Goal: Transaction & Acquisition: Purchase product/service

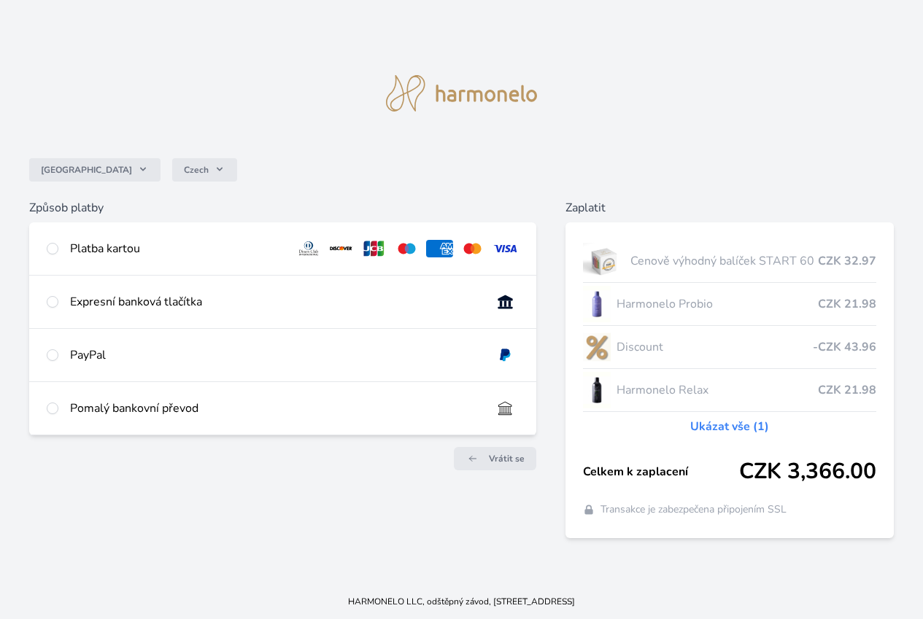
click at [222, 240] on div "Platba kartou" at bounding box center [177, 249] width 214 height 18
radio input "true"
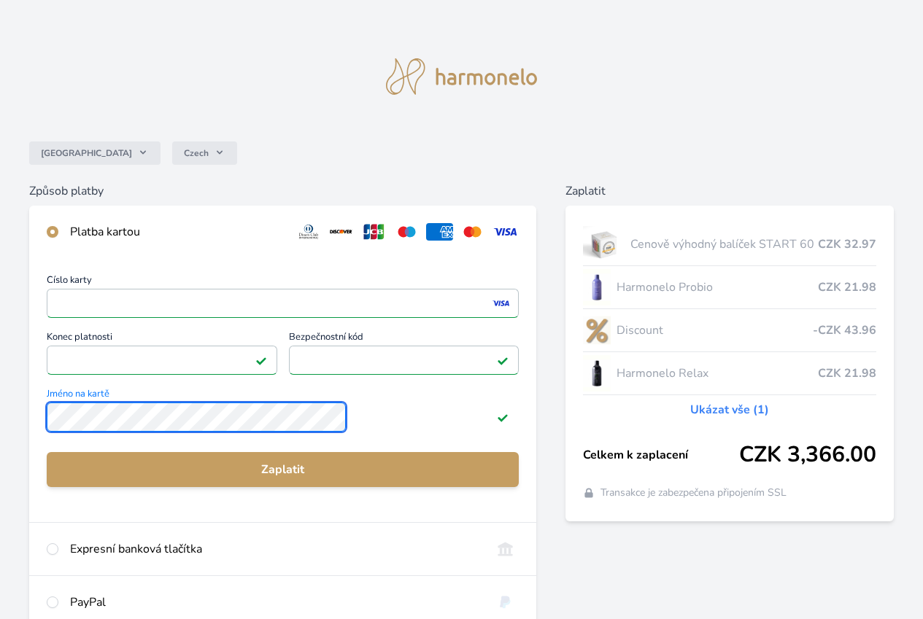
click at [177, 441] on div "Číslo karty <p>Your browser does not support iframes.</p> Konec platnosti <p>Yo…" at bounding box center [282, 390] width 507 height 264
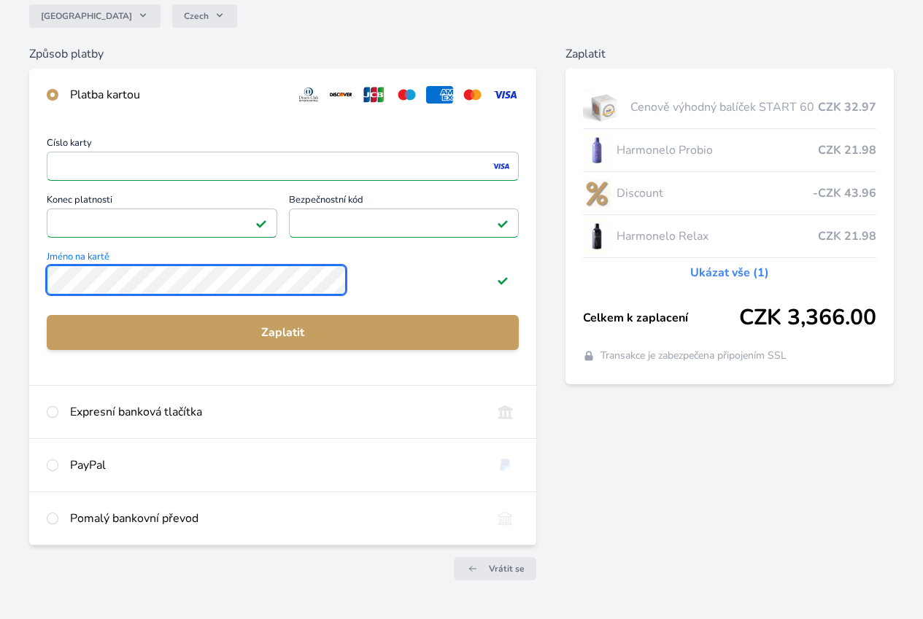
scroll to position [146, 0]
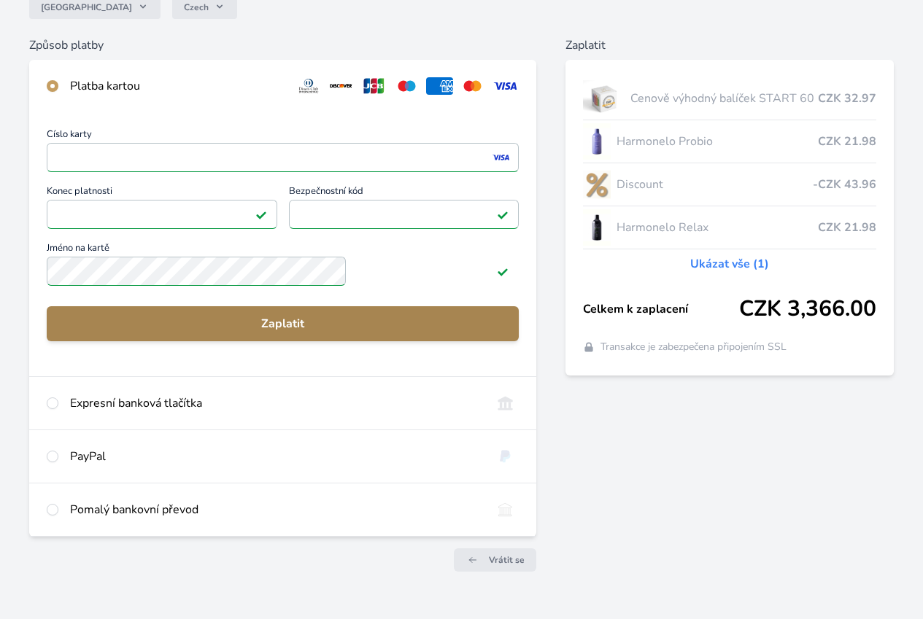
click at [331, 333] on span "Zaplatit" at bounding box center [282, 324] width 449 height 18
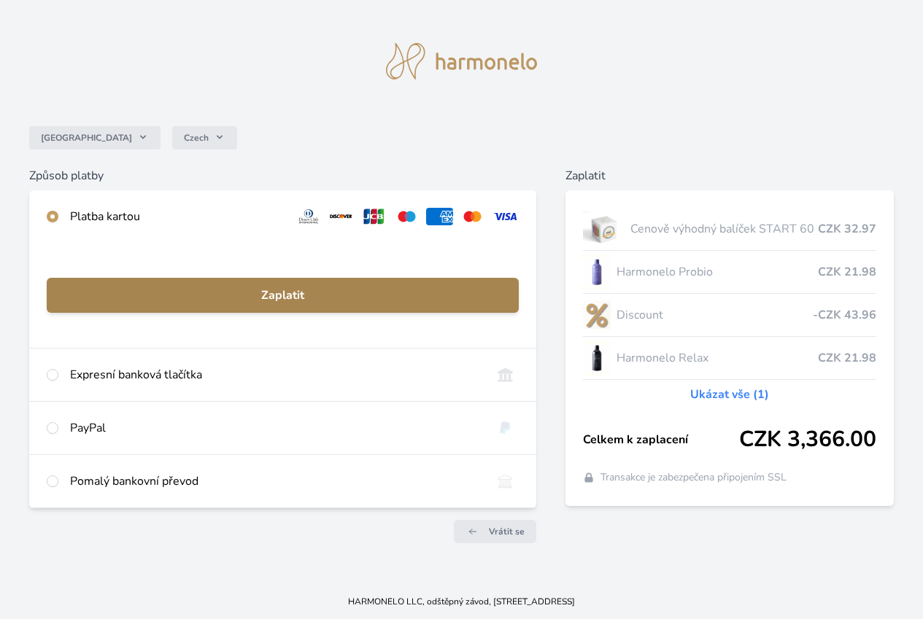
scroll to position [26, 0]
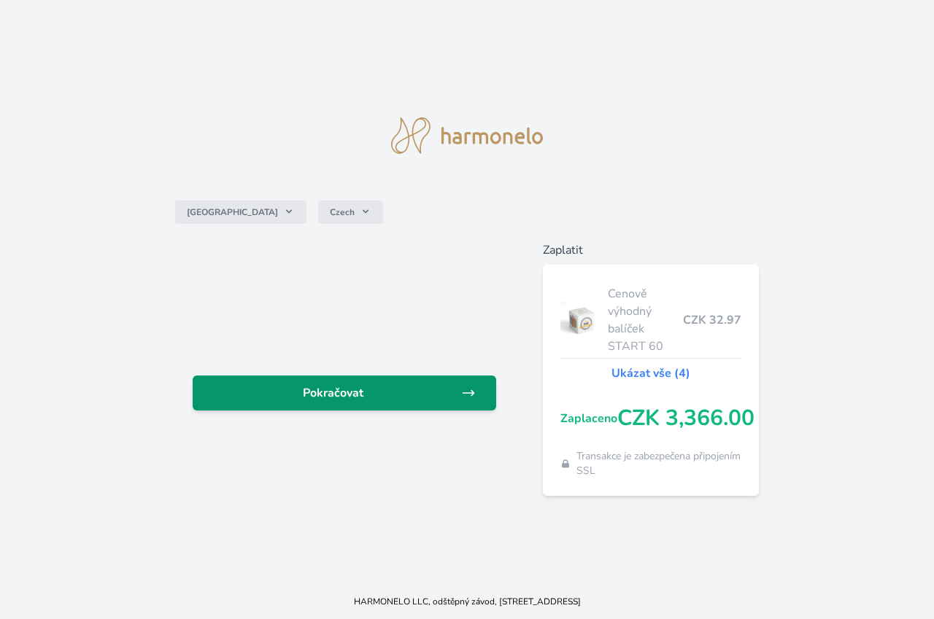
click at [382, 391] on span "Pokračovat" at bounding box center [332, 393] width 257 height 18
